Goal: Task Accomplishment & Management: Use online tool/utility

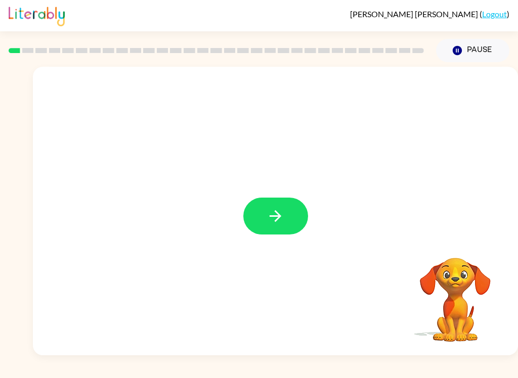
click at [284, 214] on icon "button" at bounding box center [275, 216] width 18 height 18
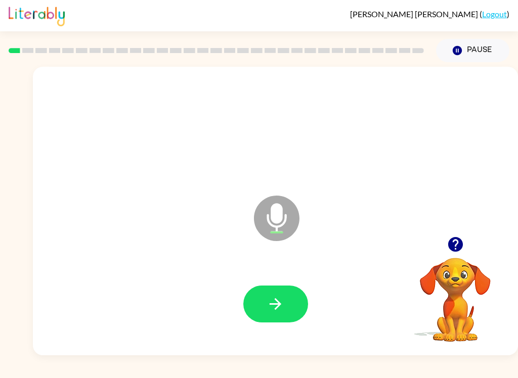
click at [286, 303] on button "button" at bounding box center [275, 304] width 65 height 37
click at [284, 299] on button "button" at bounding box center [275, 304] width 65 height 37
click at [285, 309] on button "button" at bounding box center [275, 304] width 65 height 37
click at [285, 301] on button "button" at bounding box center [275, 304] width 65 height 37
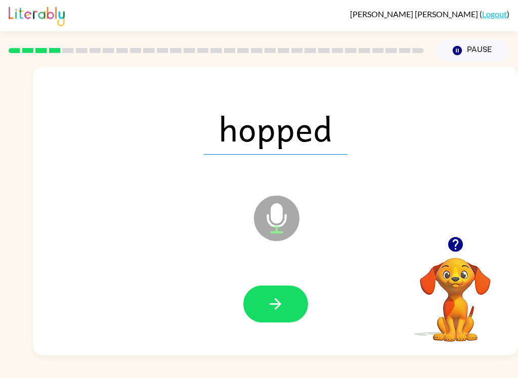
click at [282, 303] on icon "button" at bounding box center [275, 304] width 18 height 18
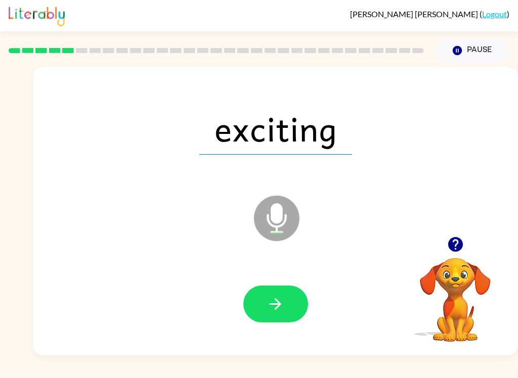
click at [284, 307] on icon "button" at bounding box center [275, 304] width 18 height 18
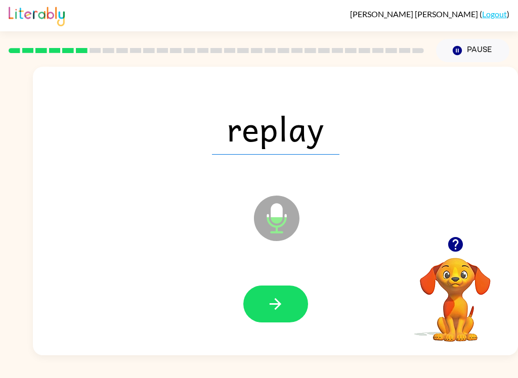
click at [279, 321] on button "button" at bounding box center [275, 304] width 65 height 37
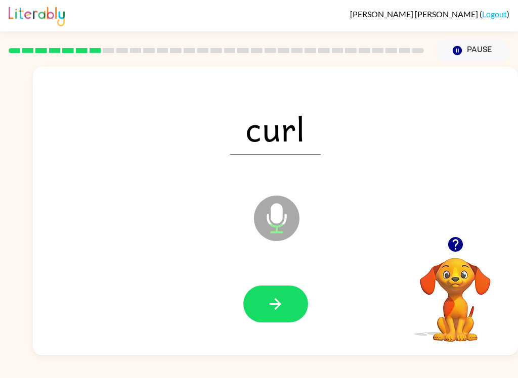
click at [270, 301] on icon "button" at bounding box center [275, 304] width 18 height 18
click at [282, 305] on icon "button" at bounding box center [275, 304] width 18 height 18
click at [282, 297] on icon "button" at bounding box center [275, 304] width 18 height 18
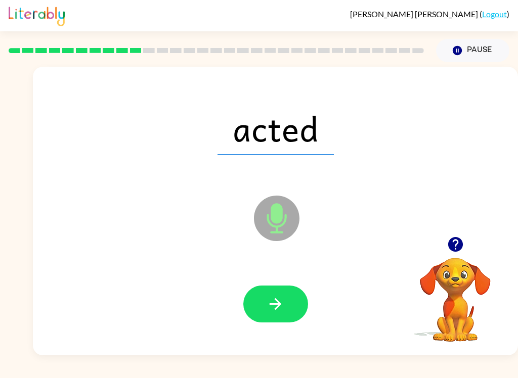
click at [272, 313] on icon "button" at bounding box center [275, 304] width 18 height 18
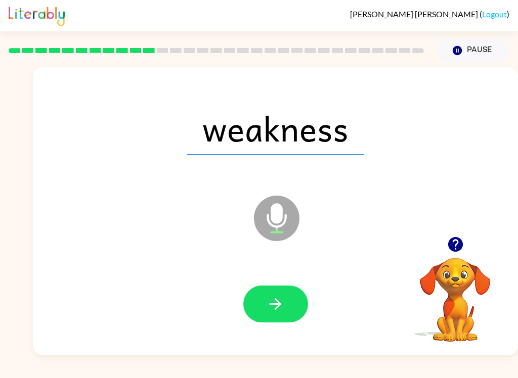
click at [283, 309] on icon "button" at bounding box center [275, 304] width 18 height 18
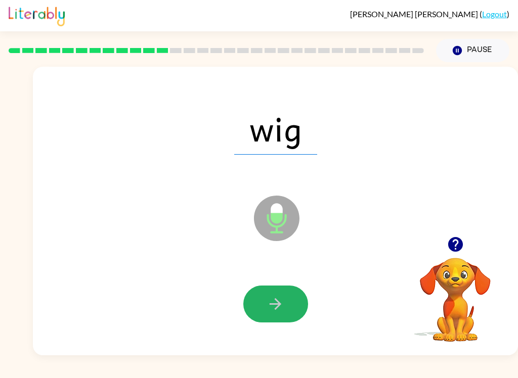
click at [262, 306] on button "button" at bounding box center [275, 304] width 65 height 37
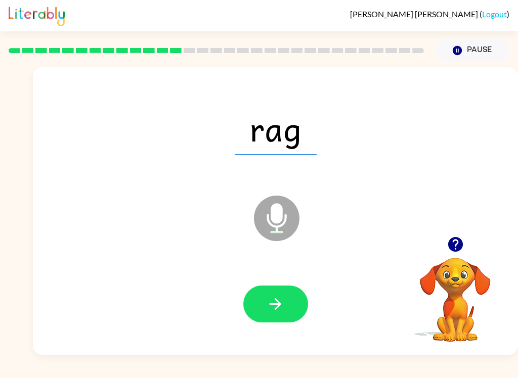
click at [286, 295] on button "button" at bounding box center [275, 304] width 65 height 37
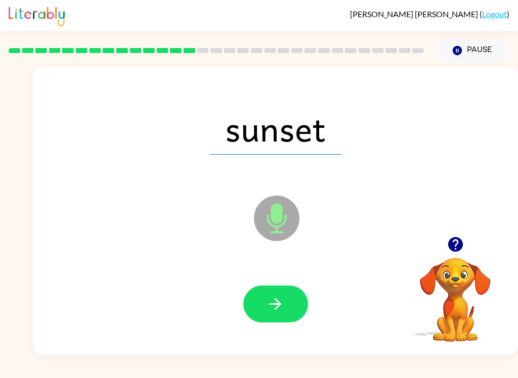
click at [275, 303] on icon "button" at bounding box center [275, 304] width 18 height 18
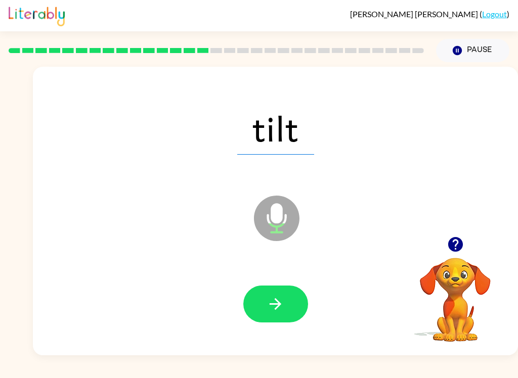
click at [278, 315] on button "button" at bounding box center [275, 304] width 65 height 37
click at [273, 311] on icon "button" at bounding box center [275, 304] width 18 height 18
click at [274, 306] on icon "button" at bounding box center [275, 304] width 18 height 18
click at [277, 302] on icon "button" at bounding box center [275, 304] width 18 height 18
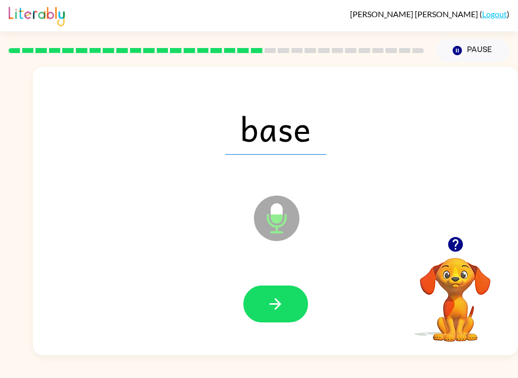
click at [281, 305] on icon "button" at bounding box center [275, 304] width 18 height 18
click at [278, 304] on icon "button" at bounding box center [276, 304] width 12 height 12
click at [282, 306] on icon "button" at bounding box center [275, 304] width 18 height 18
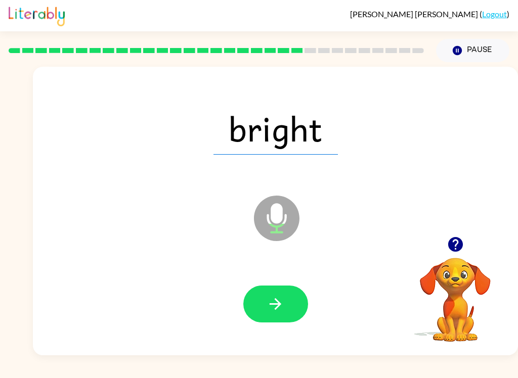
click at [275, 309] on icon "button" at bounding box center [275, 304] width 18 height 18
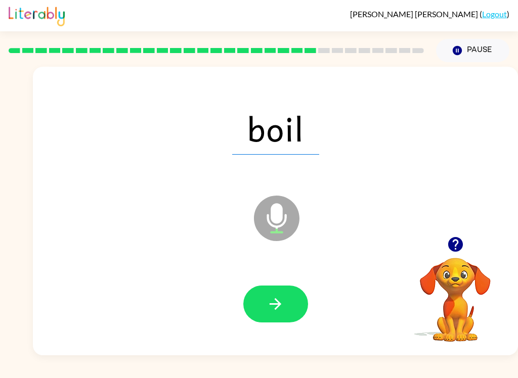
click at [270, 297] on icon "button" at bounding box center [275, 304] width 18 height 18
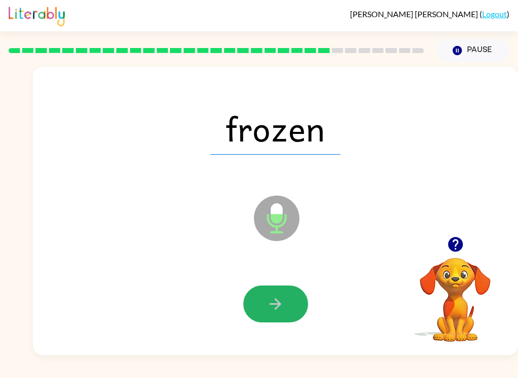
click at [277, 307] on icon "button" at bounding box center [275, 304] width 18 height 18
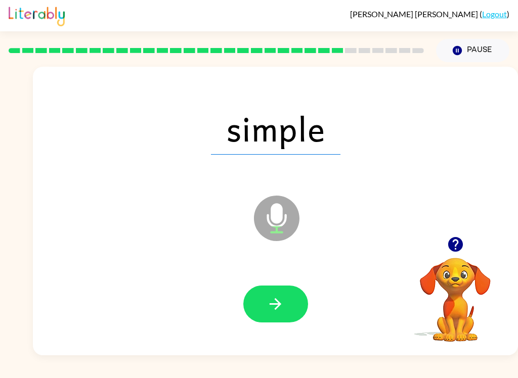
click at [278, 302] on icon "button" at bounding box center [276, 304] width 12 height 12
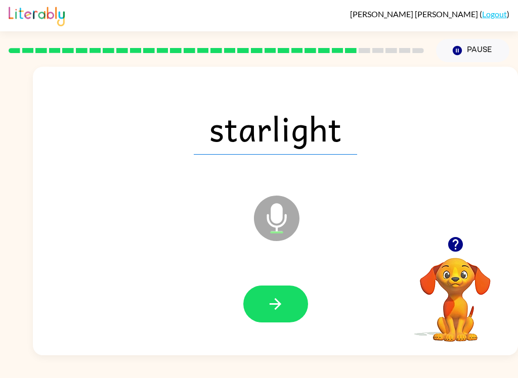
click at [277, 296] on icon "button" at bounding box center [275, 304] width 18 height 18
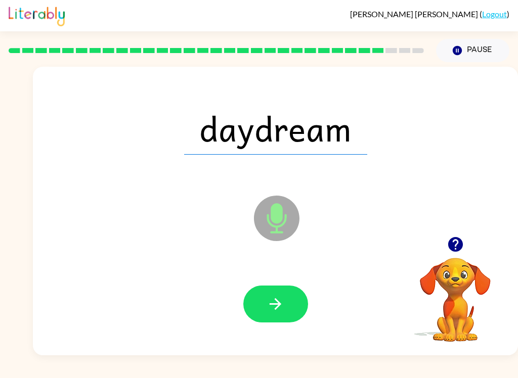
click at [281, 302] on icon "button" at bounding box center [275, 304] width 18 height 18
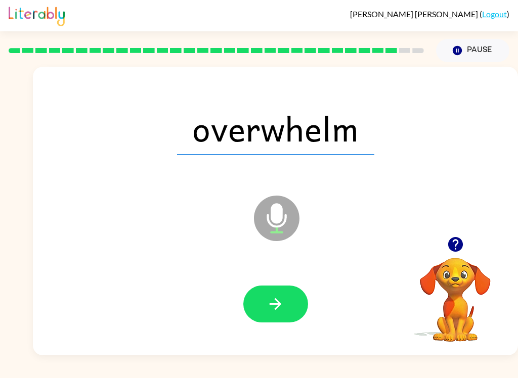
click at [279, 306] on icon "button" at bounding box center [276, 304] width 12 height 12
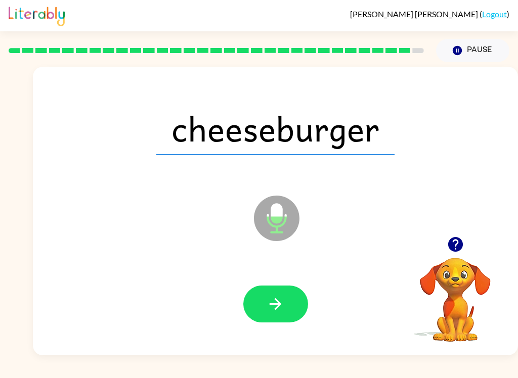
click at [280, 309] on icon "button" at bounding box center [275, 304] width 18 height 18
